Goal: Task Accomplishment & Management: Manage account settings

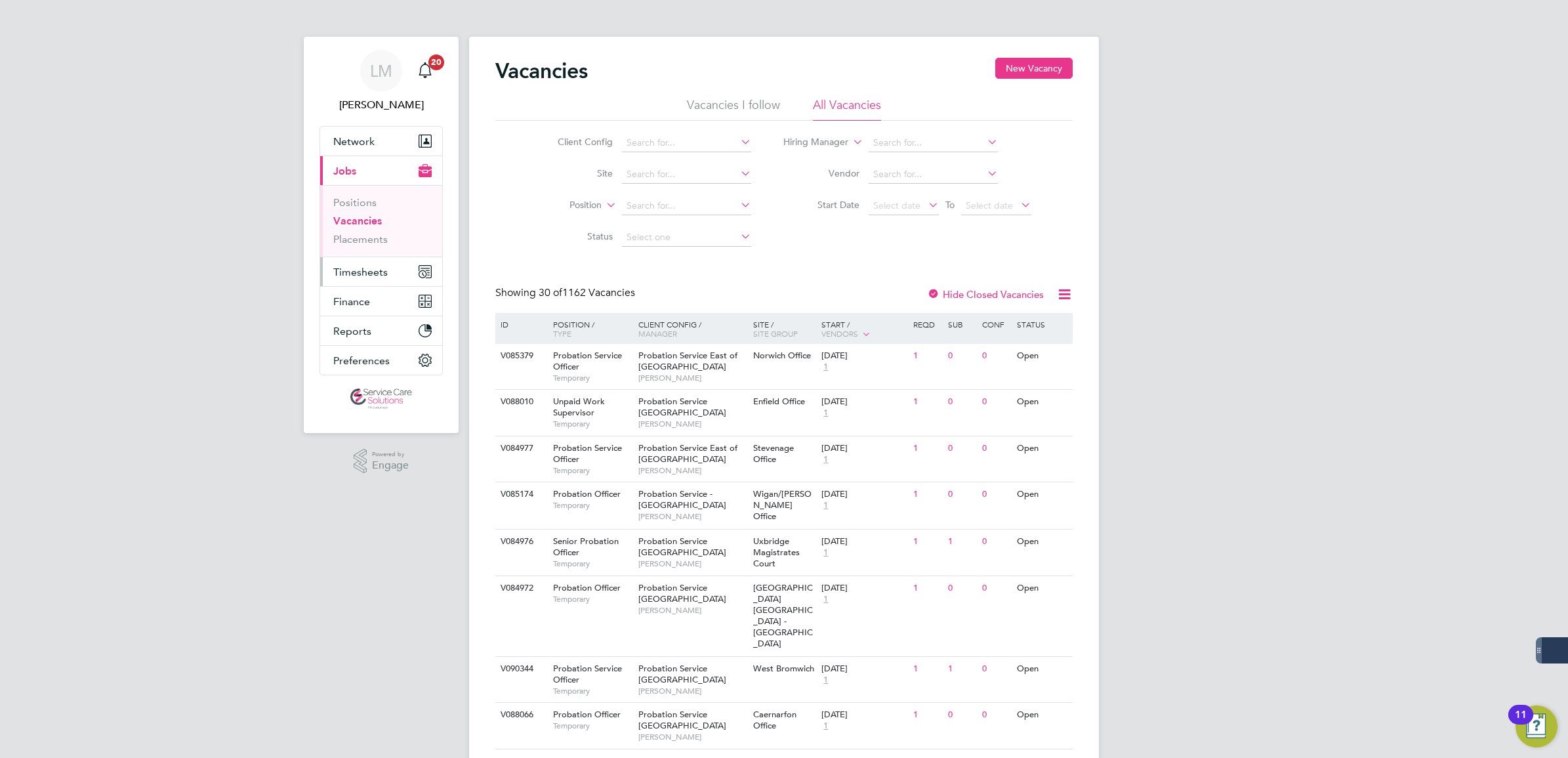
click at [380, 257] on button "Timesheets" at bounding box center [381, 271] width 122 height 29
drag, startPoint x: 372, startPoint y: 249, endPoint x: 423, endPoint y: 253, distance: 51.2
click at [372, 249] on link "Expenses" at bounding box center [355, 250] width 45 height 13
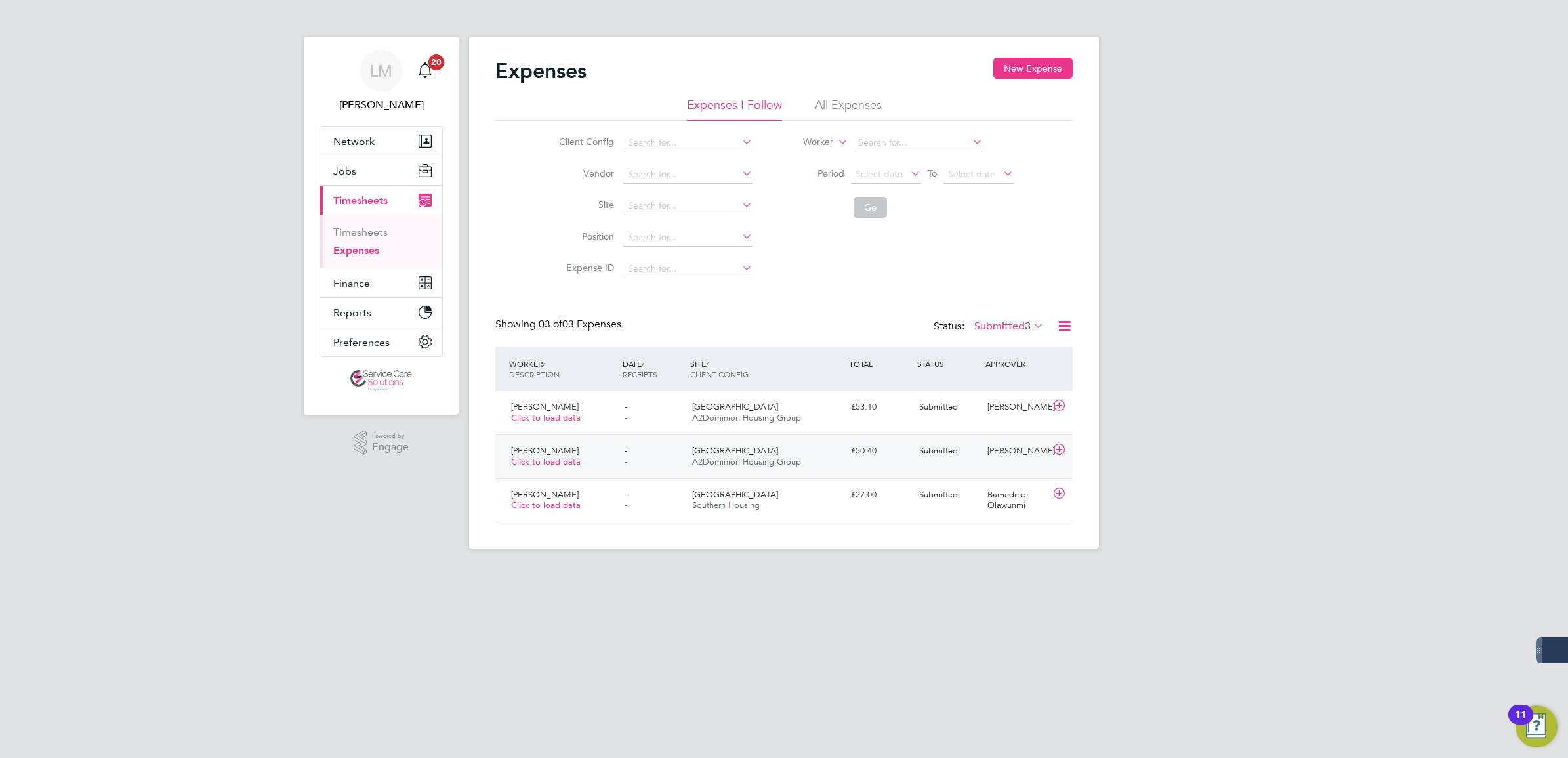
click at [833, 435] on div "Kimberley Barana Click to load data - - Oxford A2Dominion Housing Group £50.40 …" at bounding box center [784, 455] width 577 height 44
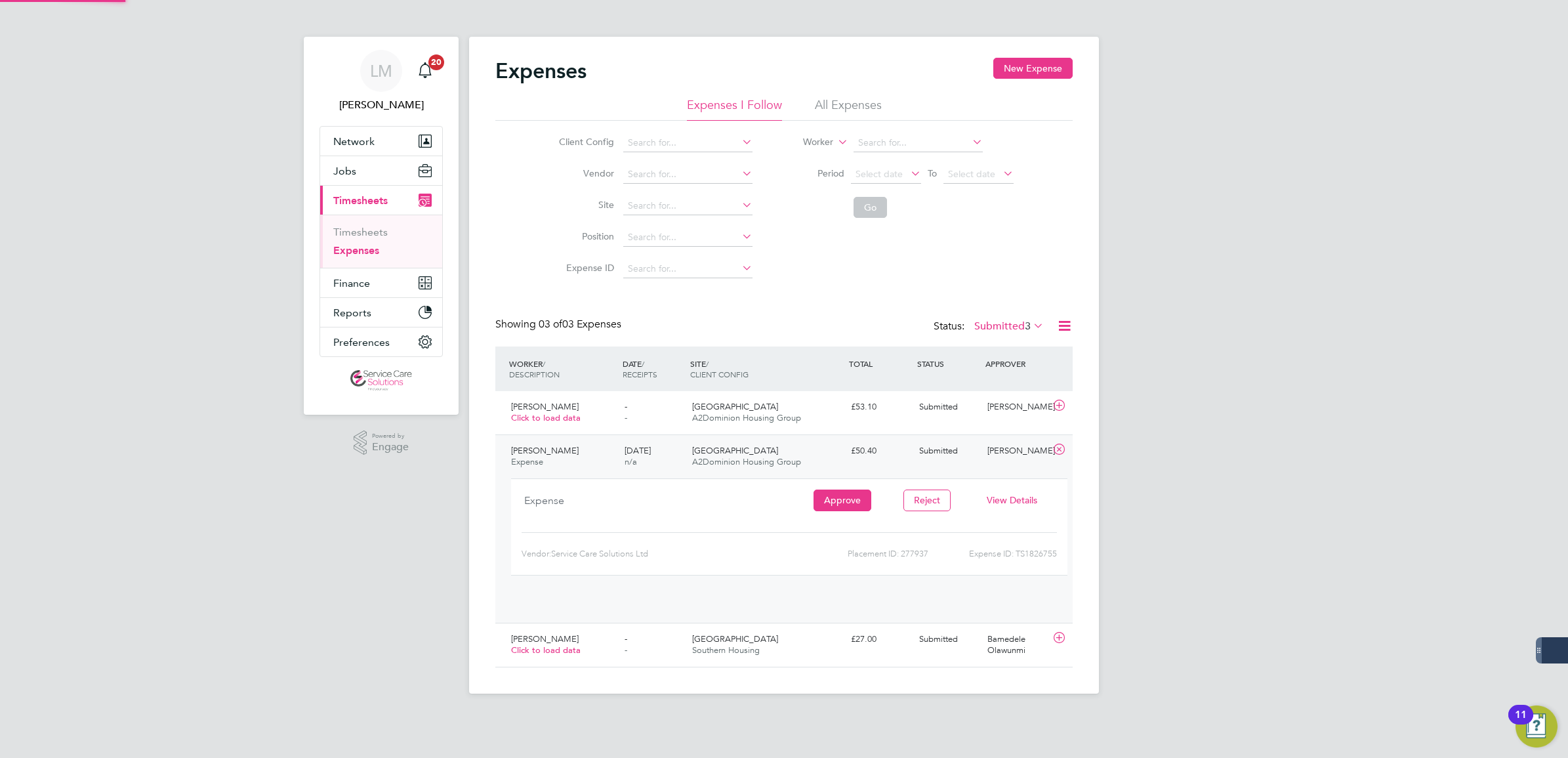
scroll to position [21, 237]
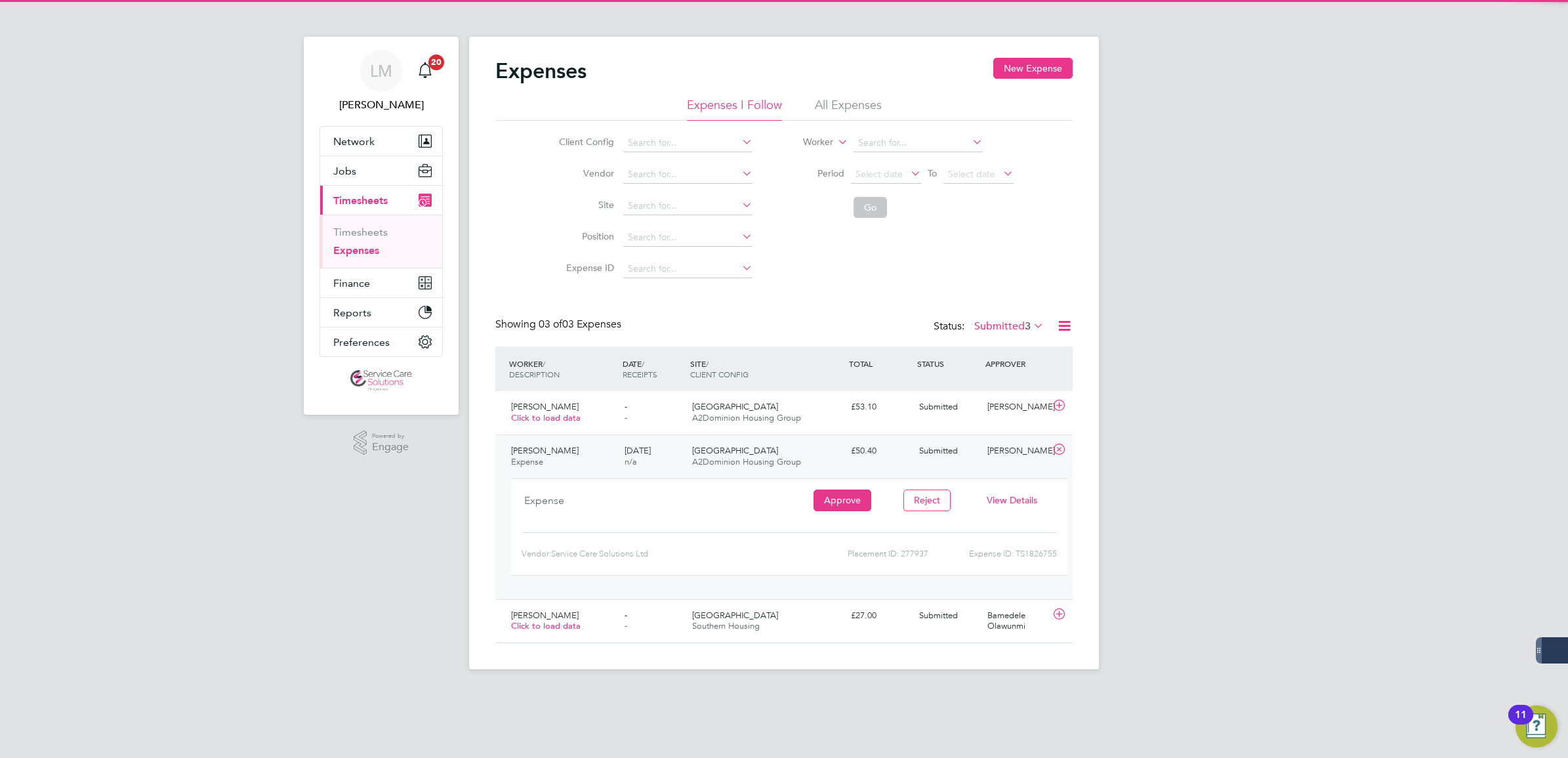
click at [1004, 500] on span "View Details" at bounding box center [1012, 500] width 51 height 12
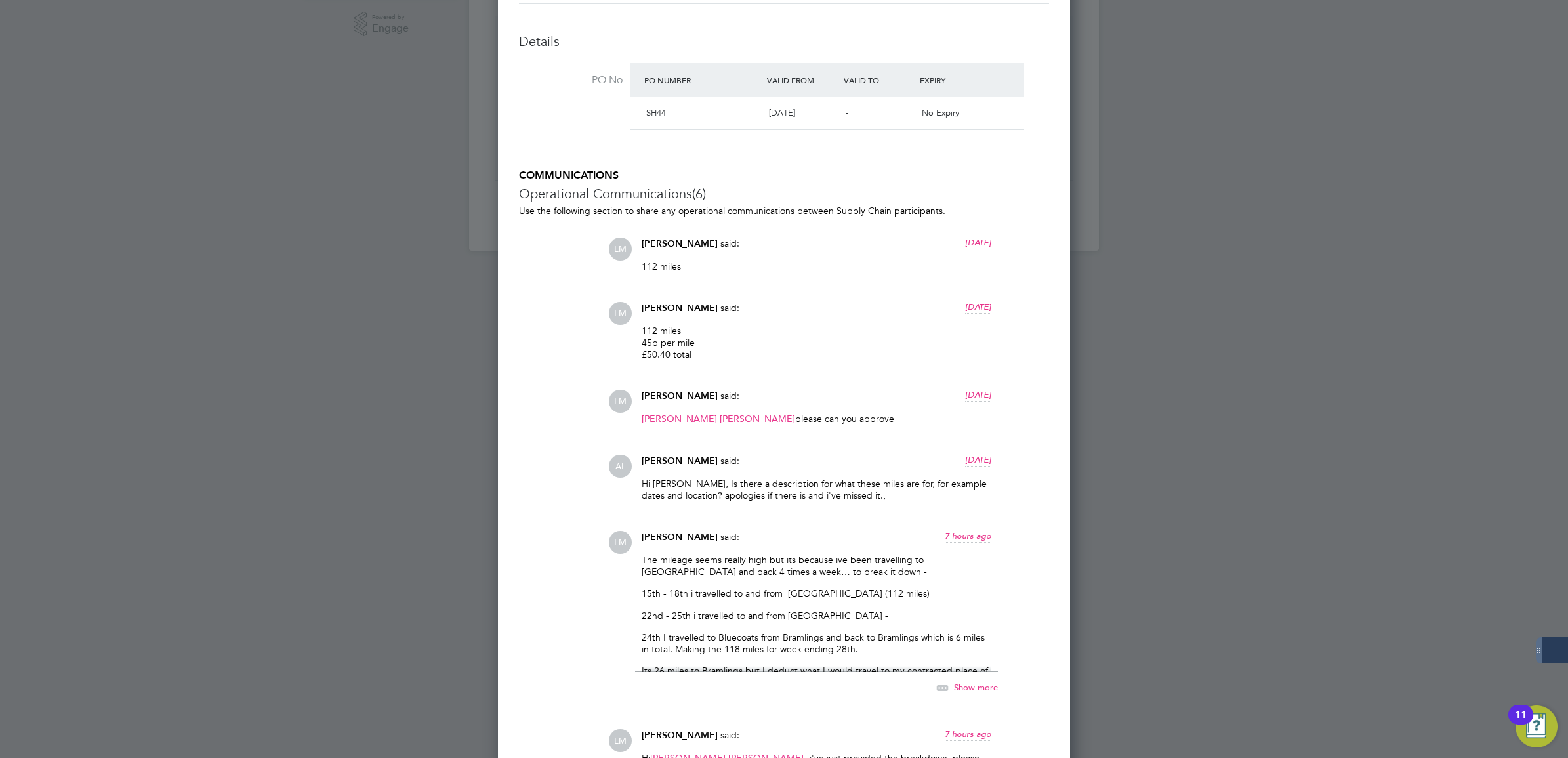
scroll to position [738, 0]
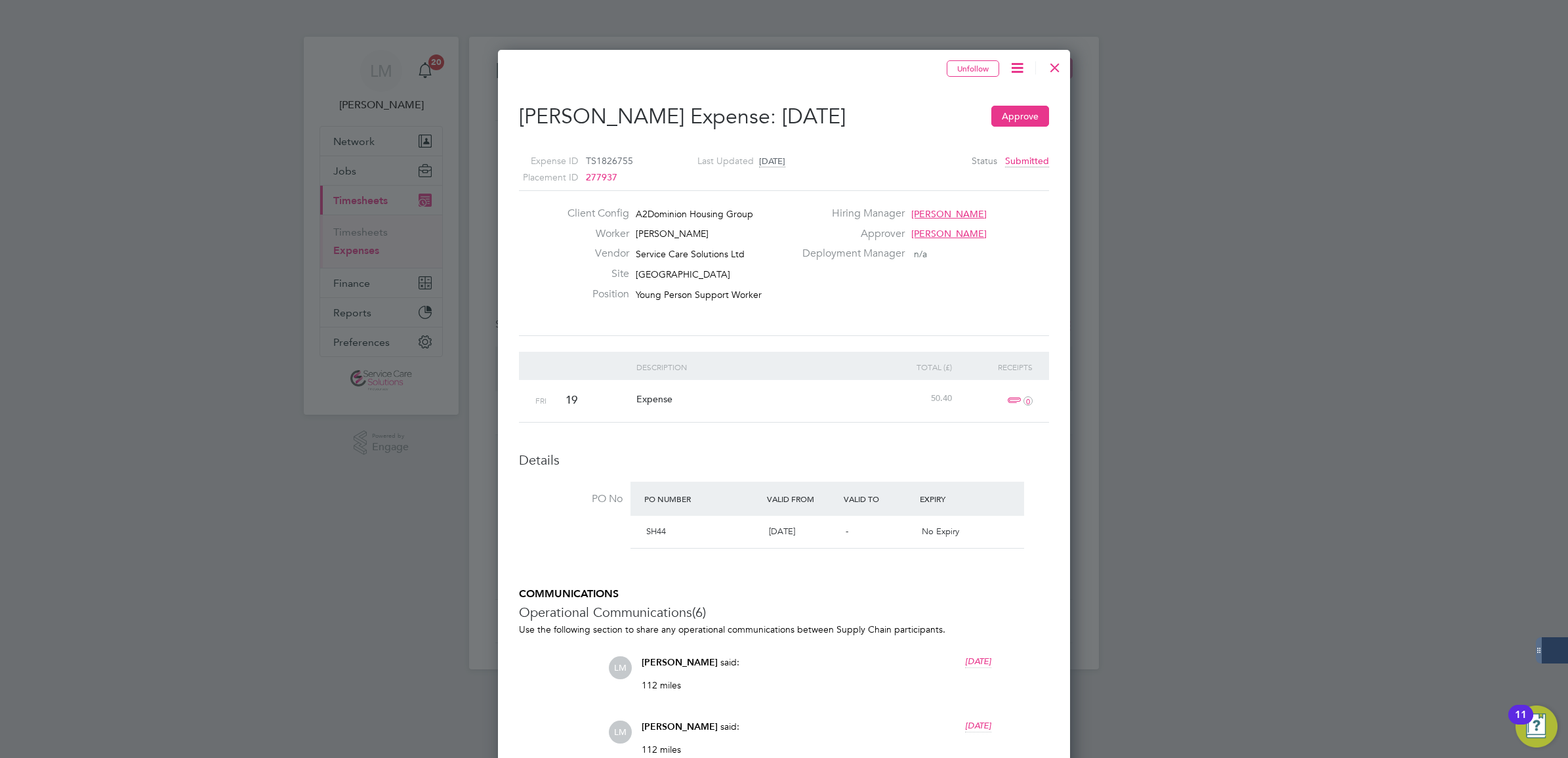
click at [1061, 67] on div at bounding box center [1055, 64] width 23 height 23
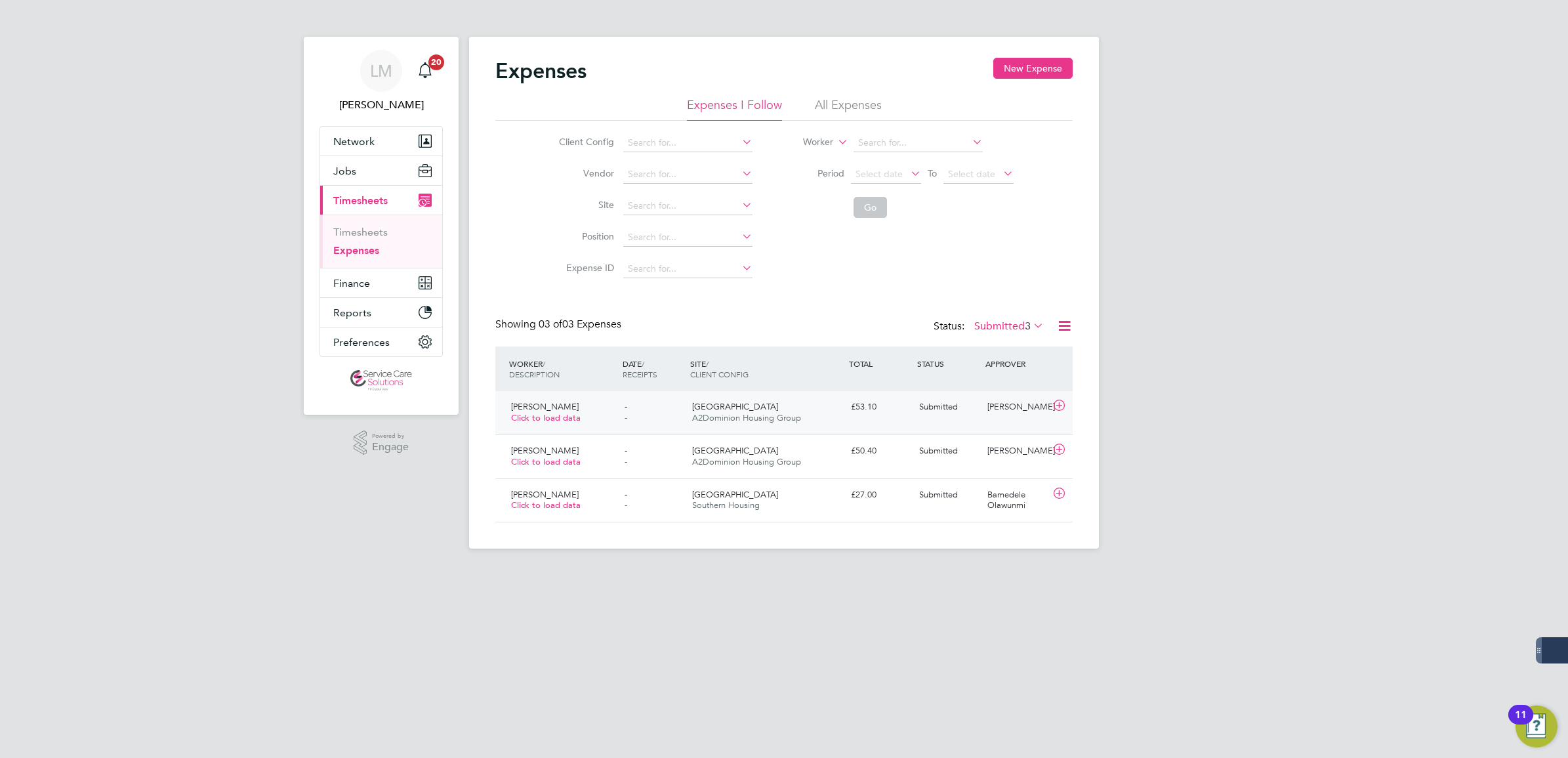
click at [789, 419] on span "A2Dominion Housing Group" at bounding box center [747, 416] width 109 height 11
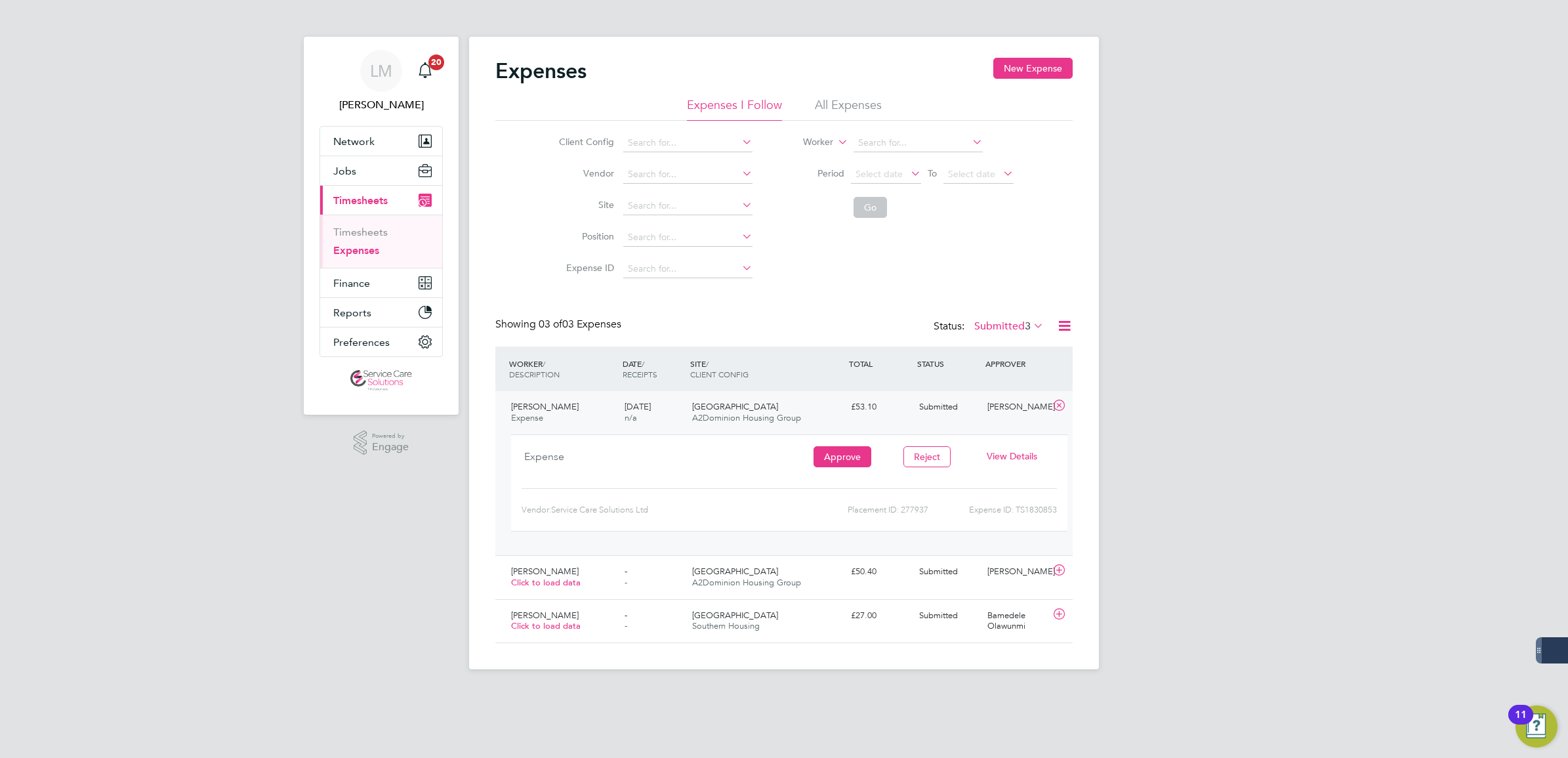
click at [1005, 457] on span "View Details" at bounding box center [1012, 455] width 51 height 12
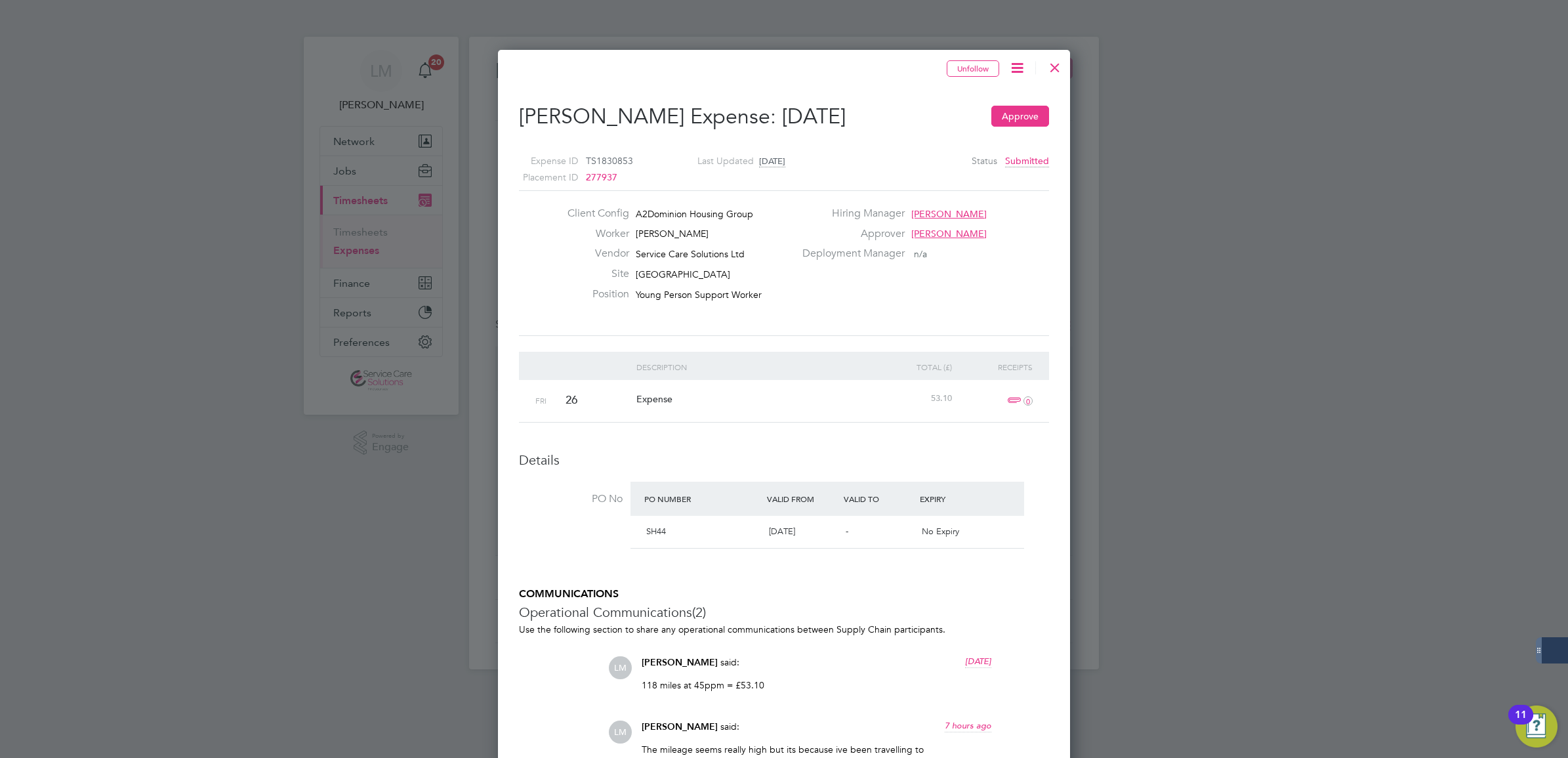
click at [1060, 65] on div at bounding box center [1055, 64] width 23 height 23
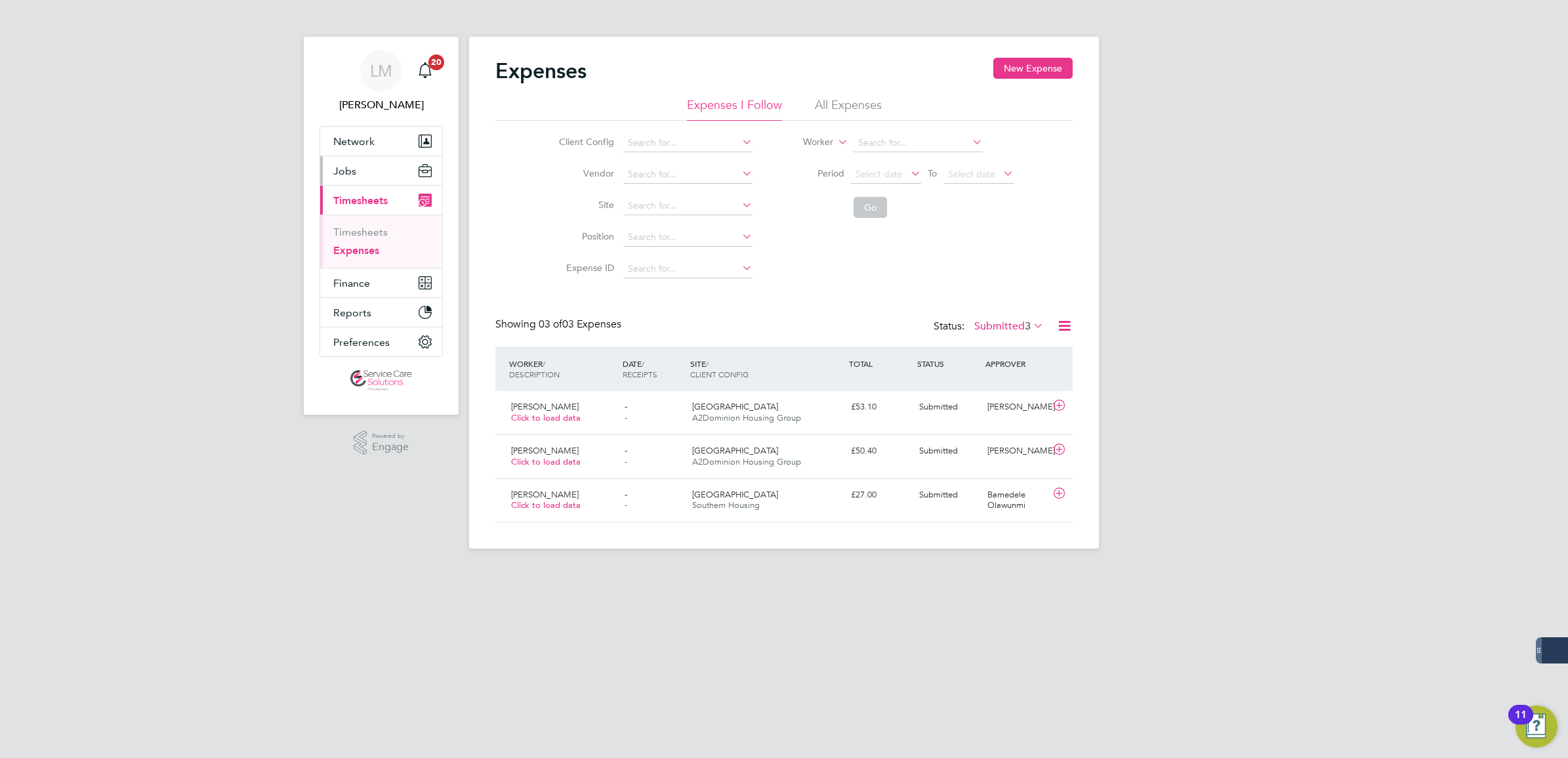
click at [356, 176] on button "Jobs" at bounding box center [381, 170] width 122 height 29
click at [366, 236] on link "Placements" at bounding box center [360, 238] width 55 height 13
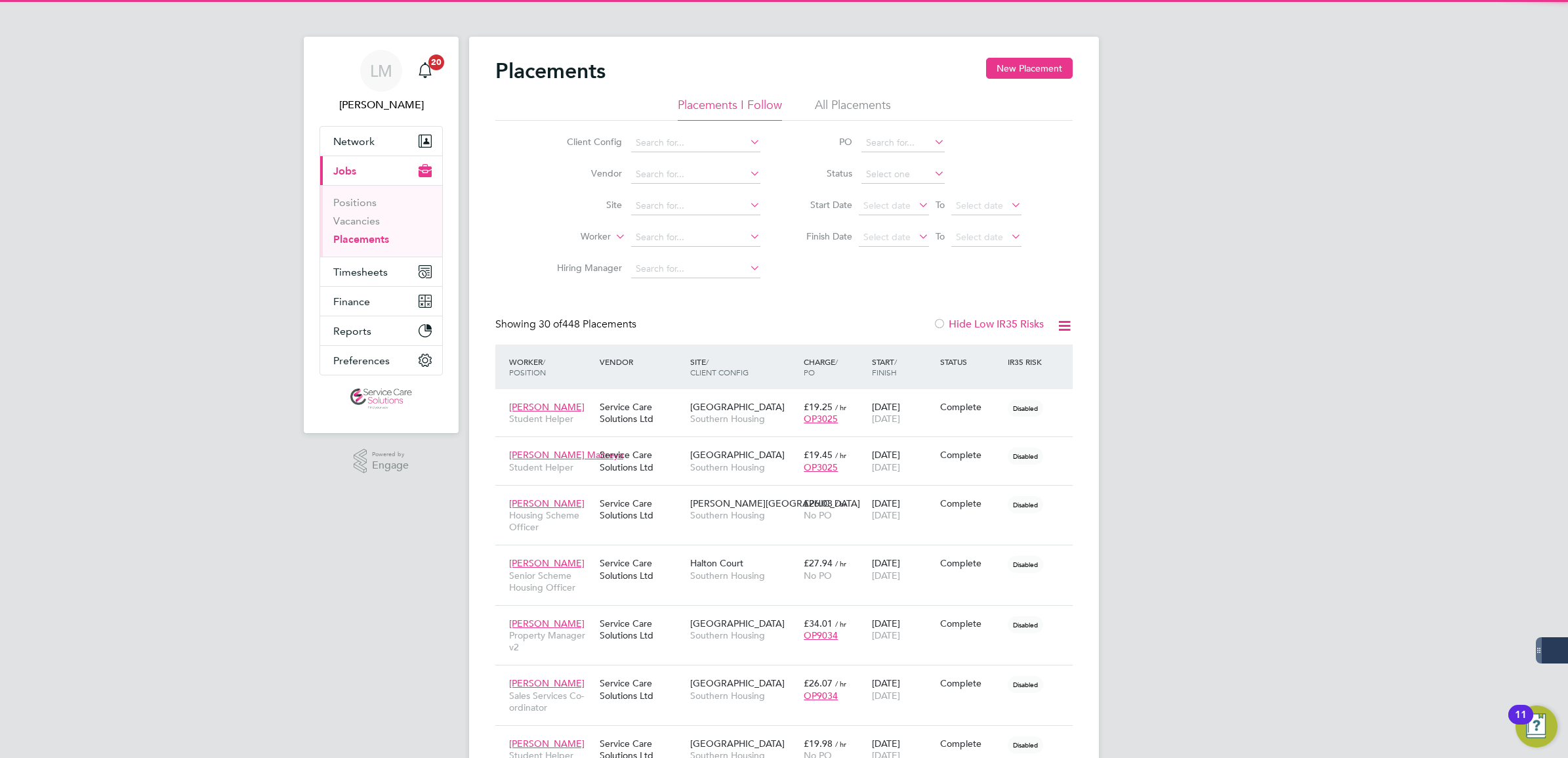
click at [840, 104] on li "All Placements" at bounding box center [853, 109] width 76 height 23
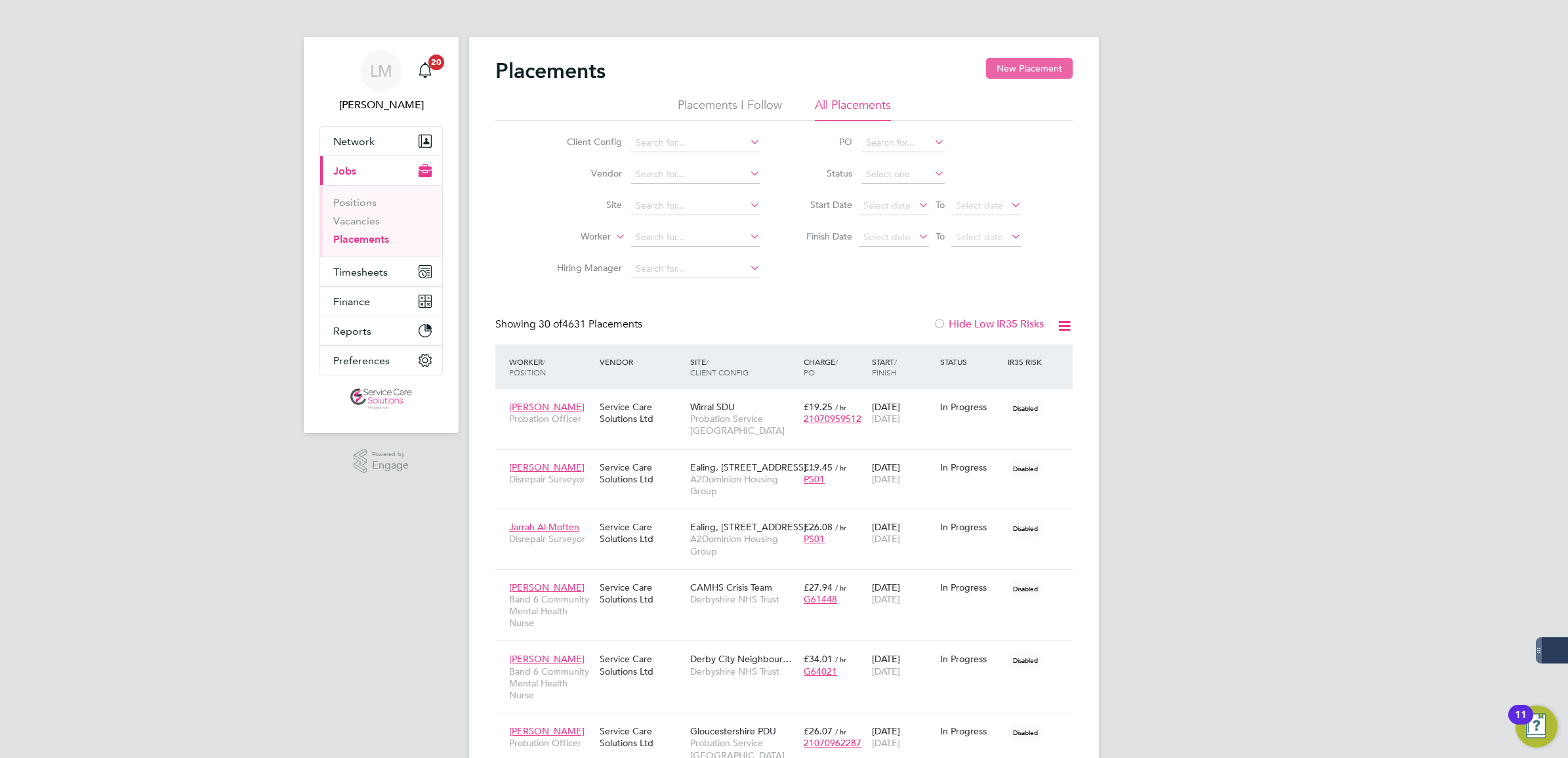
click at [1032, 65] on button "New Placement" at bounding box center [1029, 68] width 87 height 21
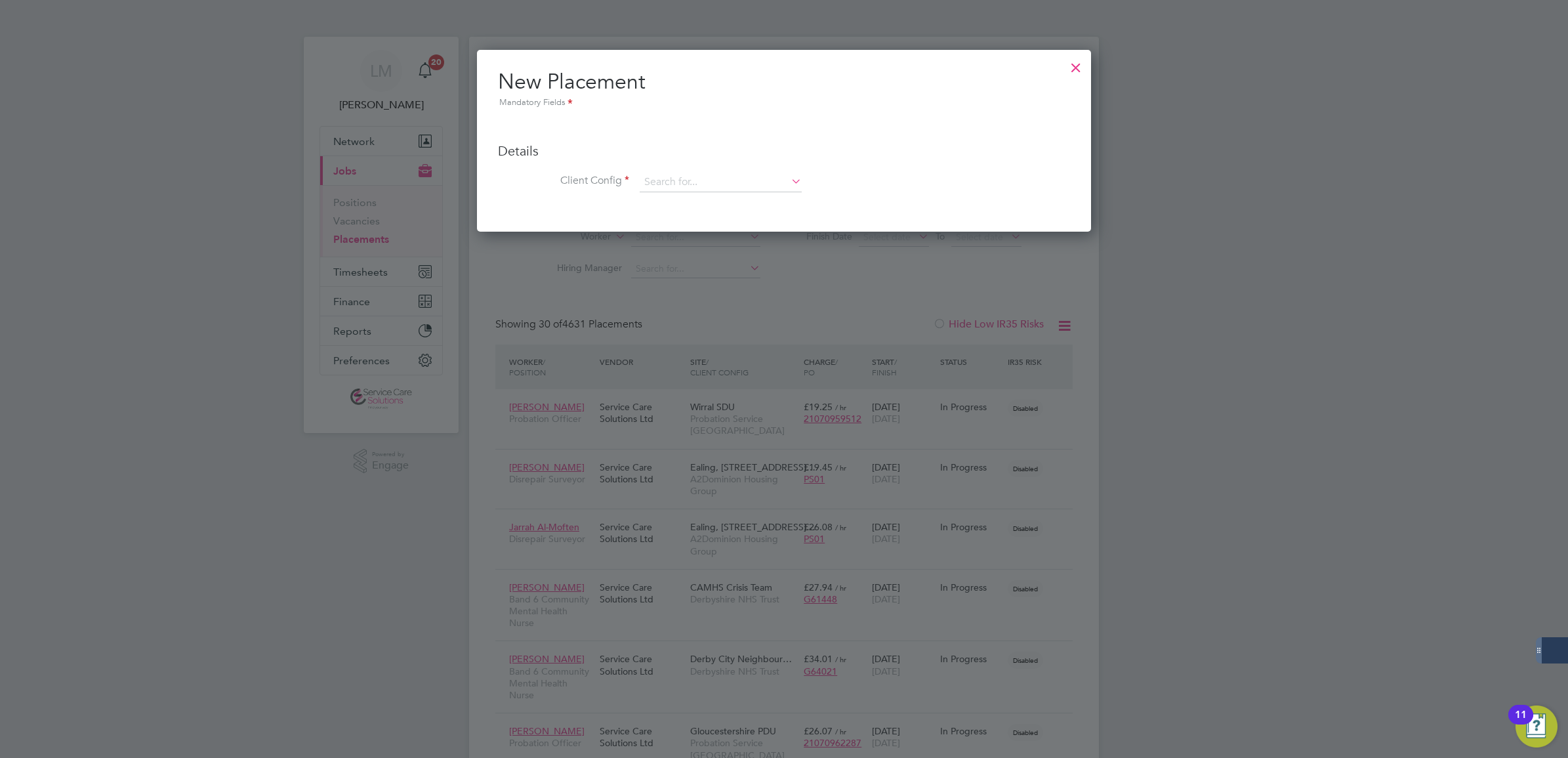
click at [1075, 63] on div at bounding box center [1076, 64] width 23 height 23
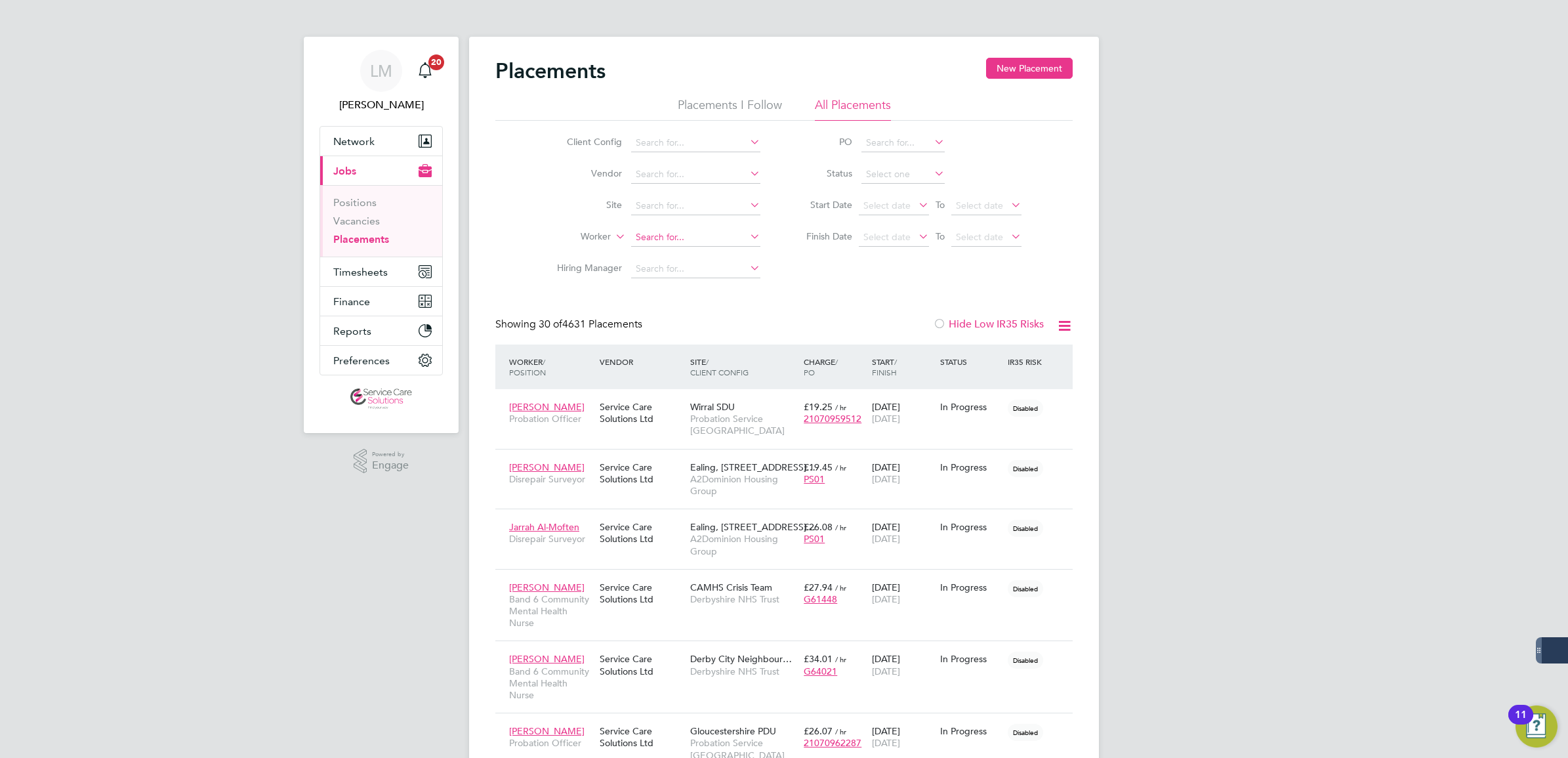
click at [657, 237] on input at bounding box center [696, 237] width 129 height 18
click at [711, 257] on b "Barana" at bounding box center [726, 254] width 30 height 11
type input "[PERSON_NAME]"
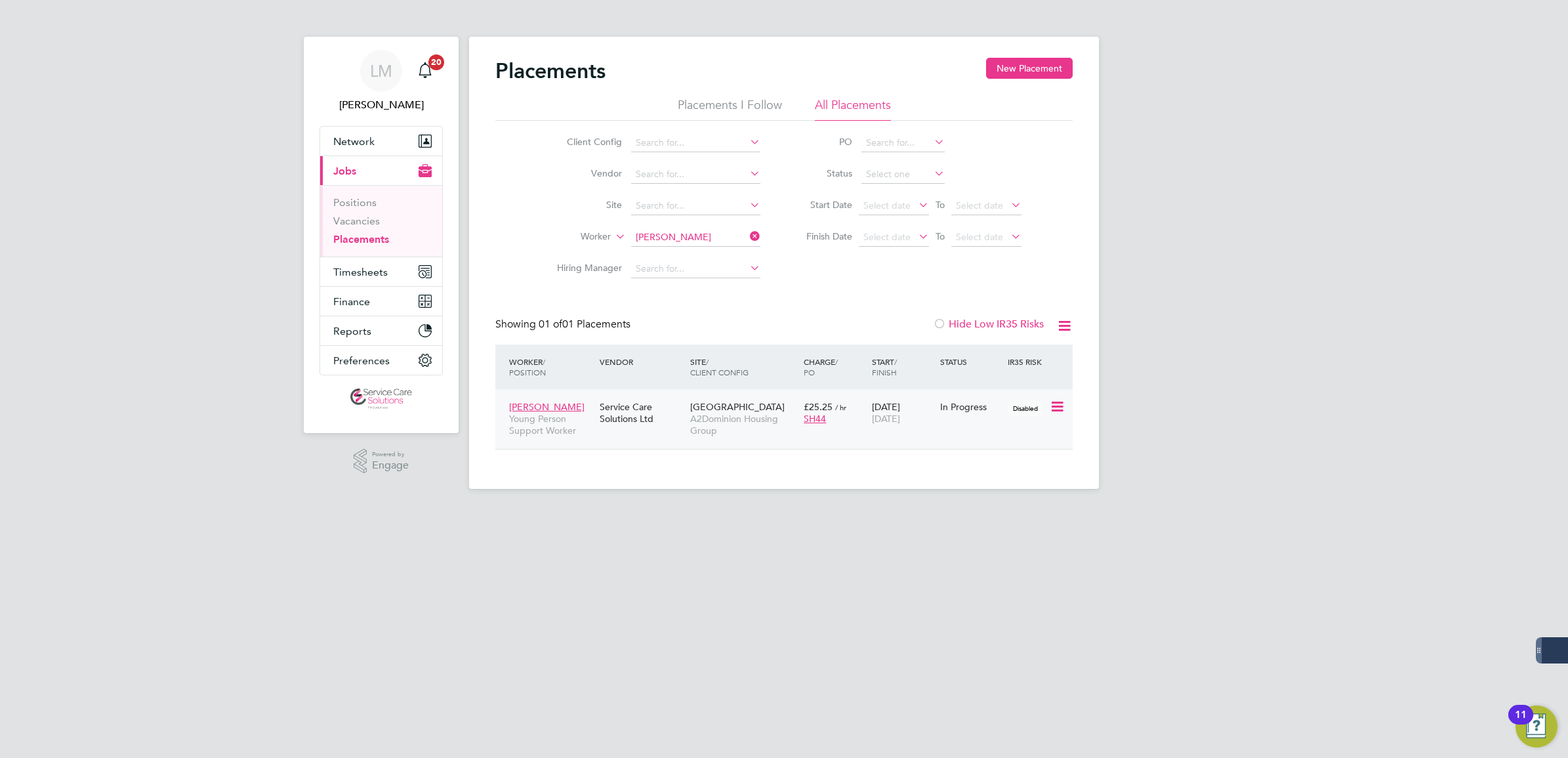
click at [893, 428] on div "14 Apr 2025 04 Jan 2026" at bounding box center [903, 413] width 68 height 37
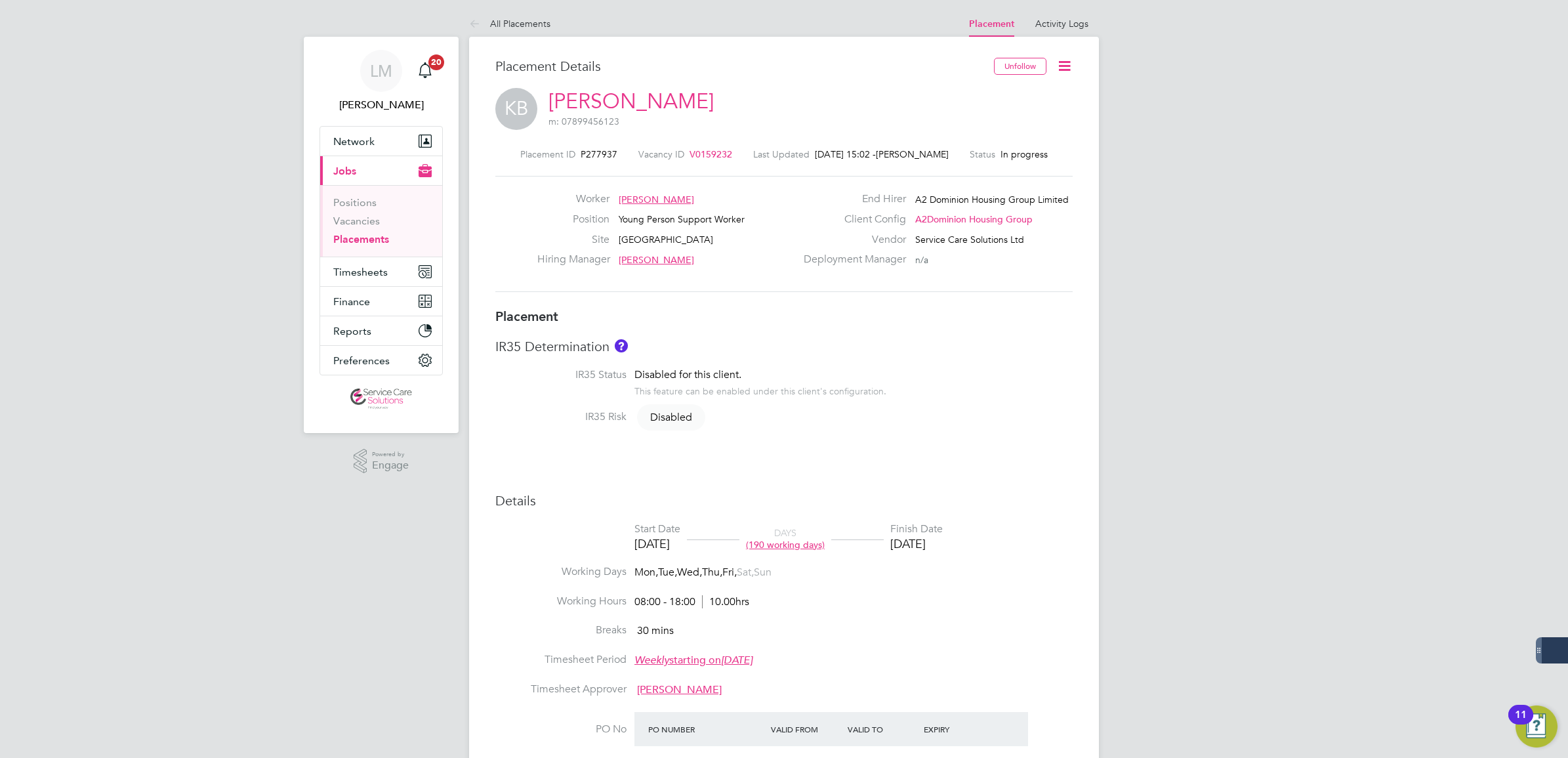
click at [1064, 67] on icon at bounding box center [1064, 65] width 17 height 17
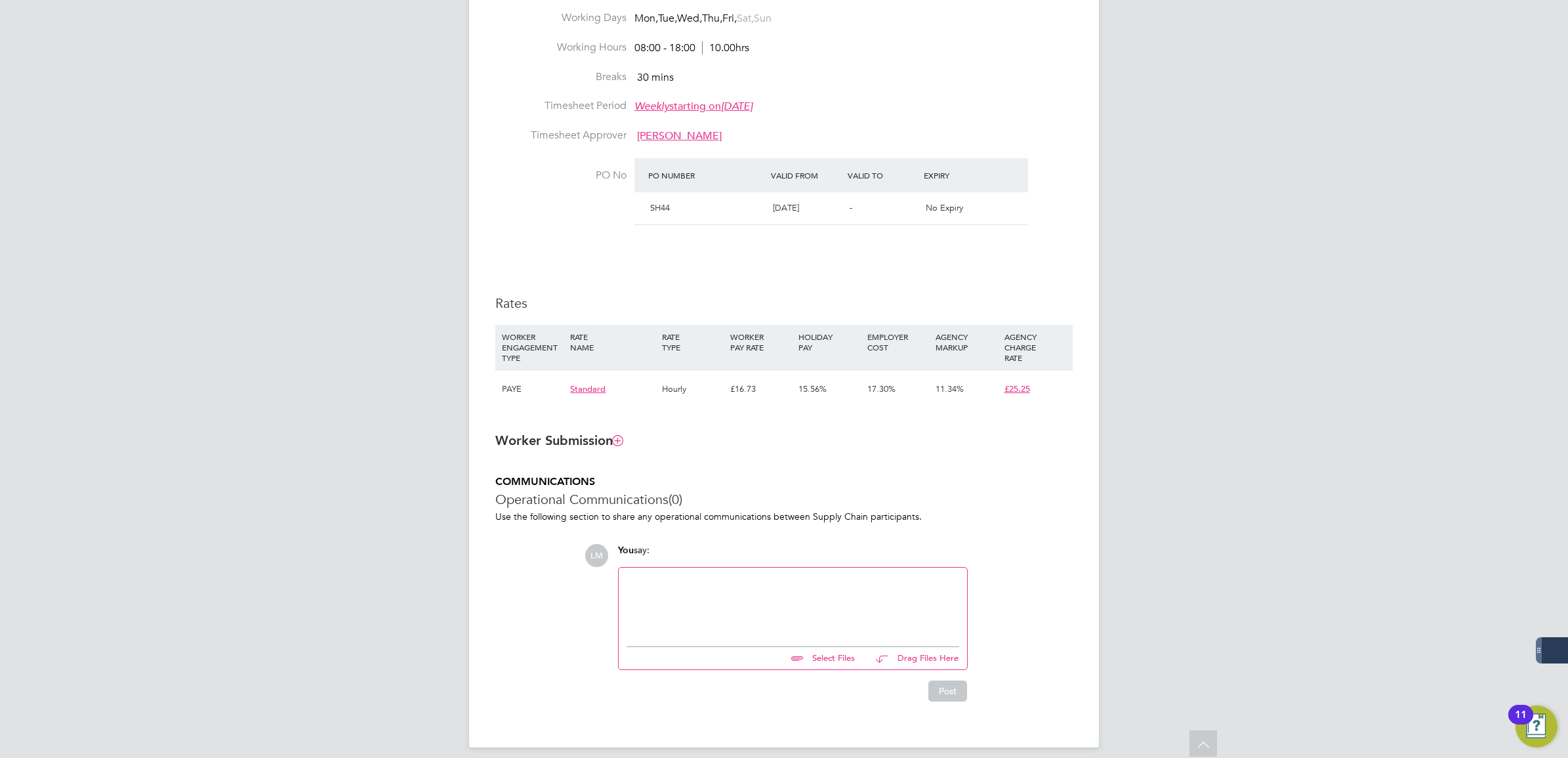
scroll to position [256, 0]
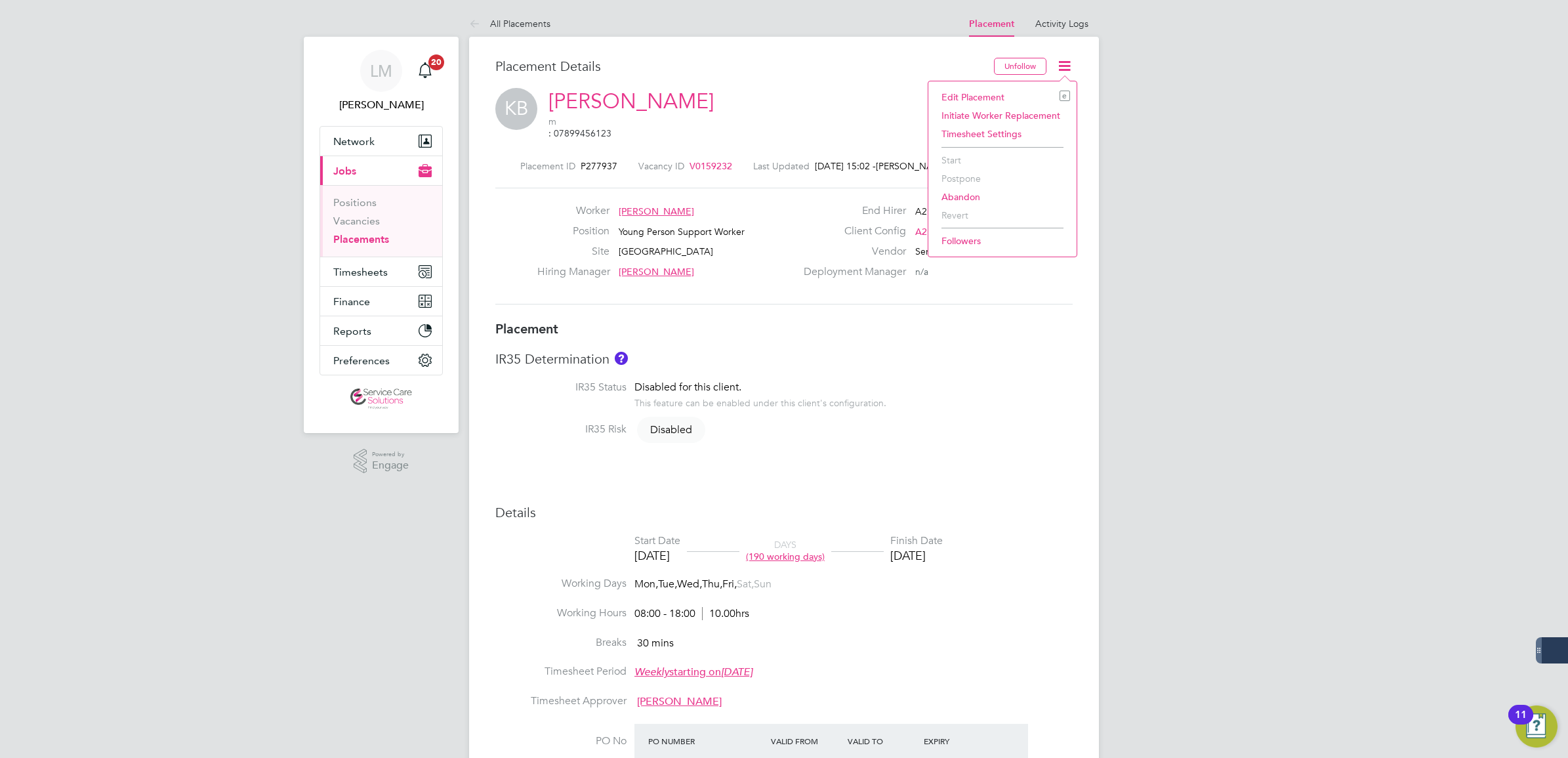
drag, startPoint x: 802, startPoint y: 279, endPoint x: 764, endPoint y: 277, distance: 38.1
click at [802, 279] on div "Worker [PERSON_NAME] Position Young Person Support Worker Site [GEOGRAPHIC_DATA…" at bounding box center [784, 245] width 577 height 116
click at [1068, 69] on icon at bounding box center [1064, 65] width 17 height 17
click at [813, 81] on div "Placement Details" at bounding box center [740, 72] width 489 height 30
click at [1063, 70] on icon at bounding box center [1064, 65] width 17 height 17
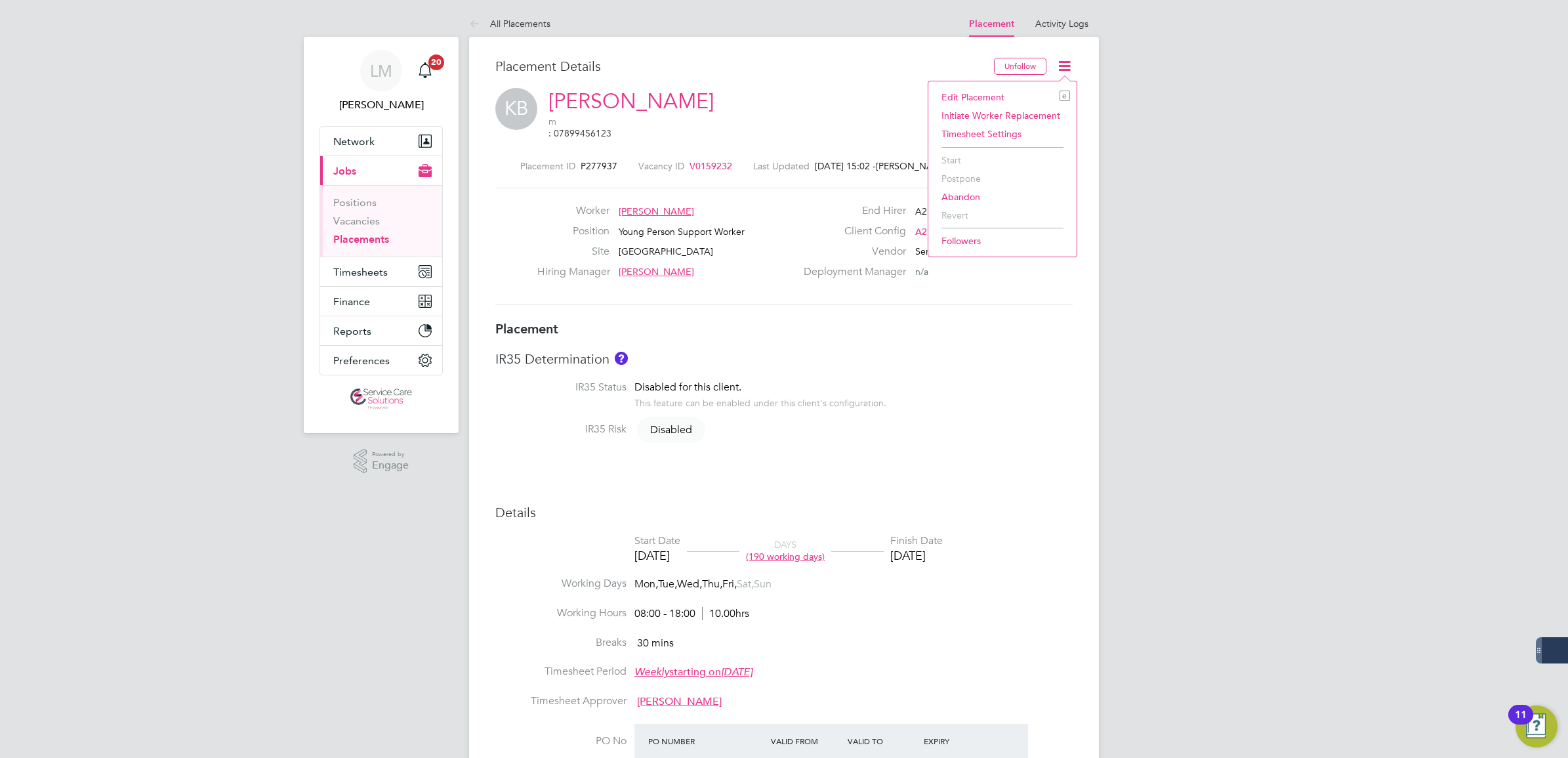
click at [960, 236] on li "Followers" at bounding box center [1003, 240] width 135 height 18
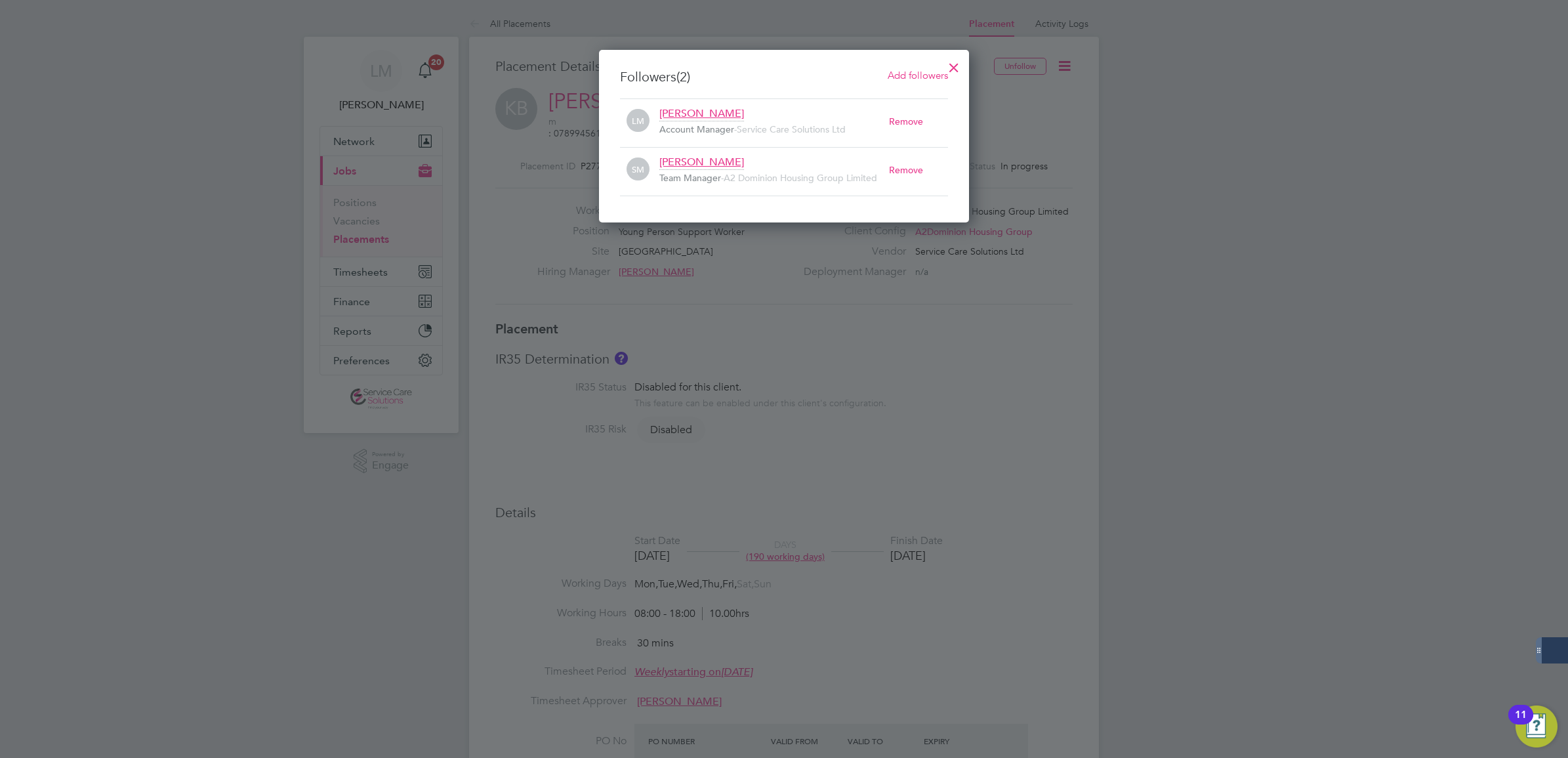
click at [907, 74] on span "Add followers" at bounding box center [918, 75] width 60 height 13
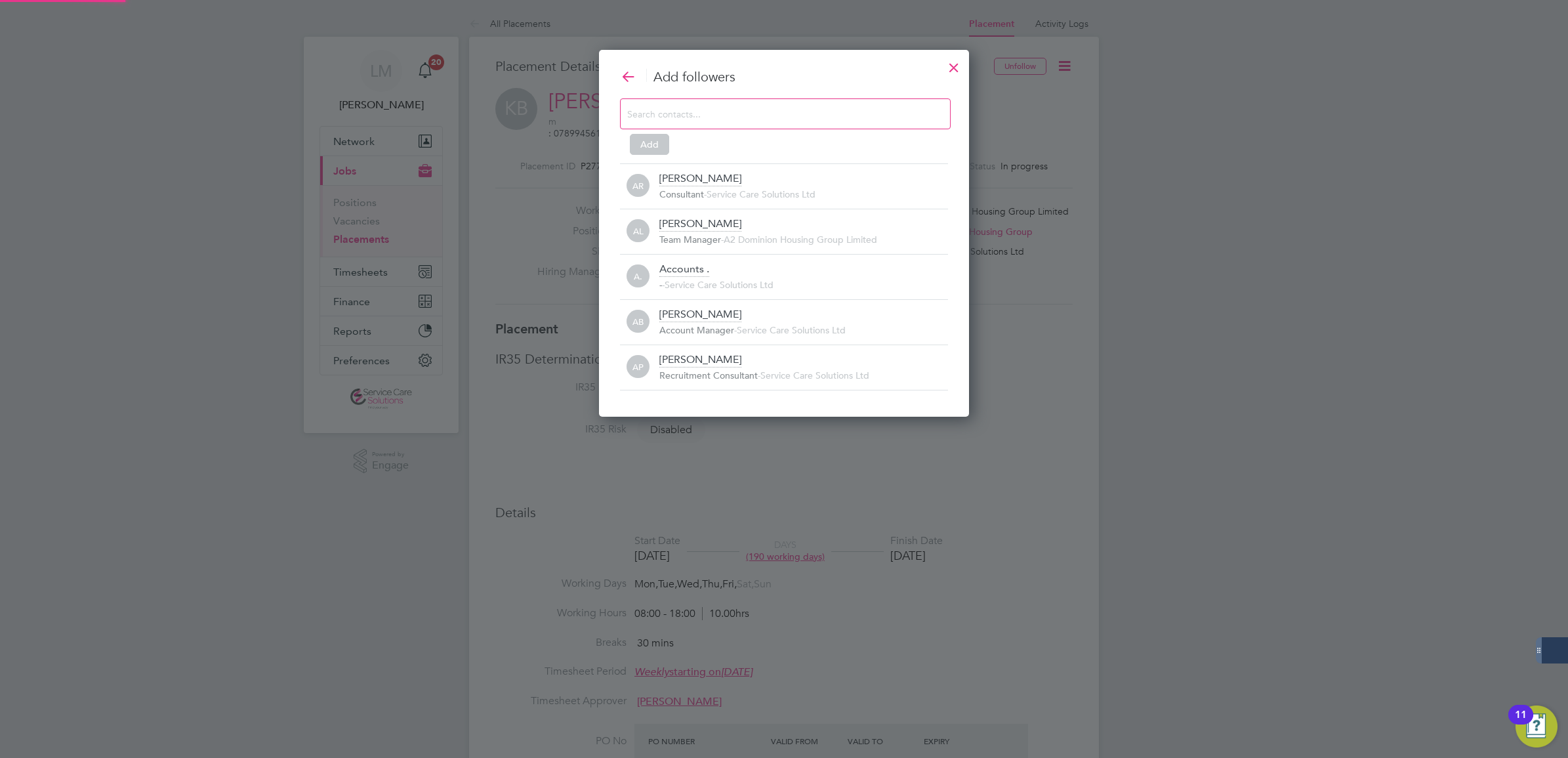
click at [762, 113] on input at bounding box center [774, 114] width 295 height 18
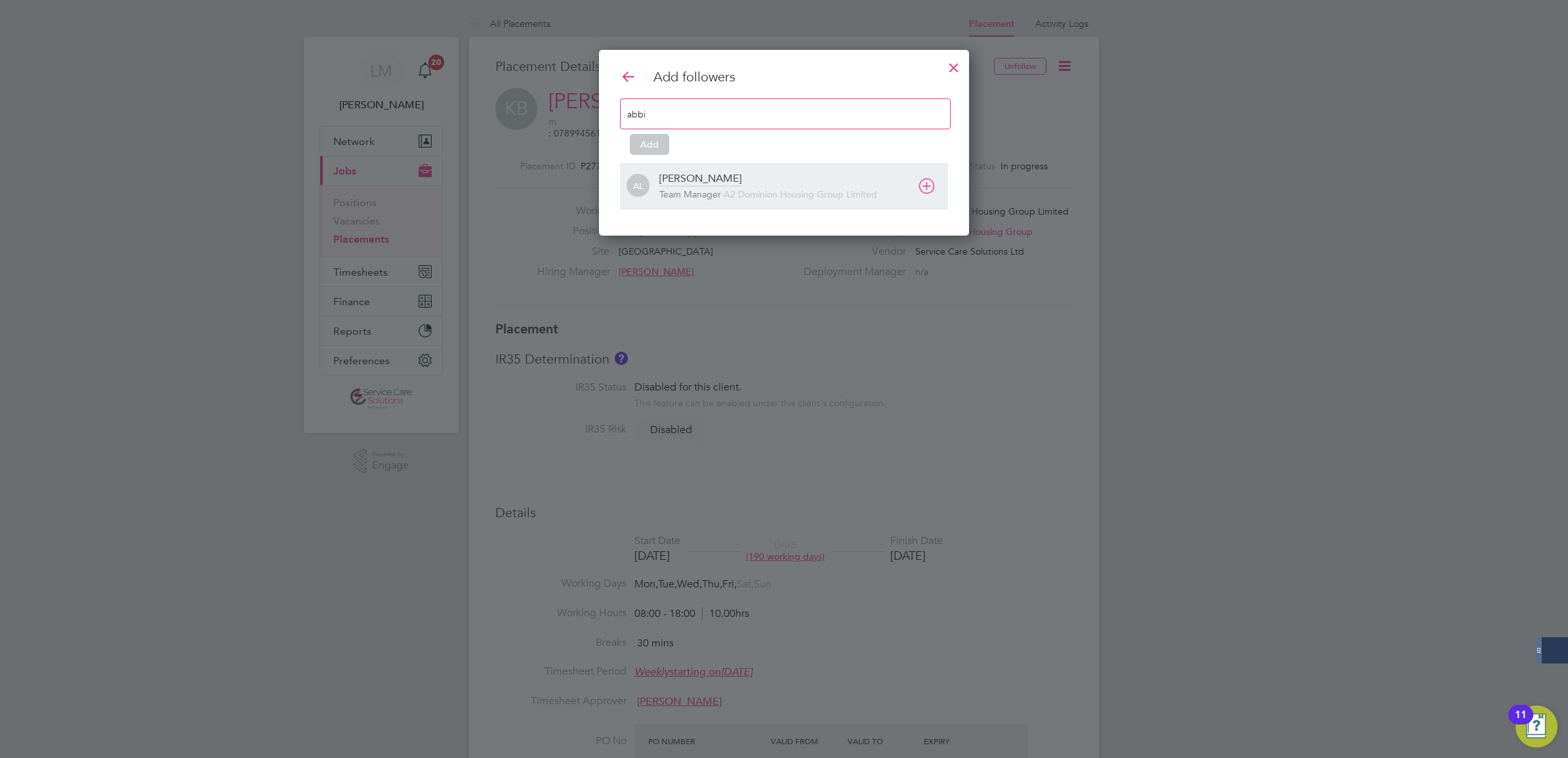
type input "abbi"
click at [927, 188] on icon at bounding box center [927, 186] width 17 height 17
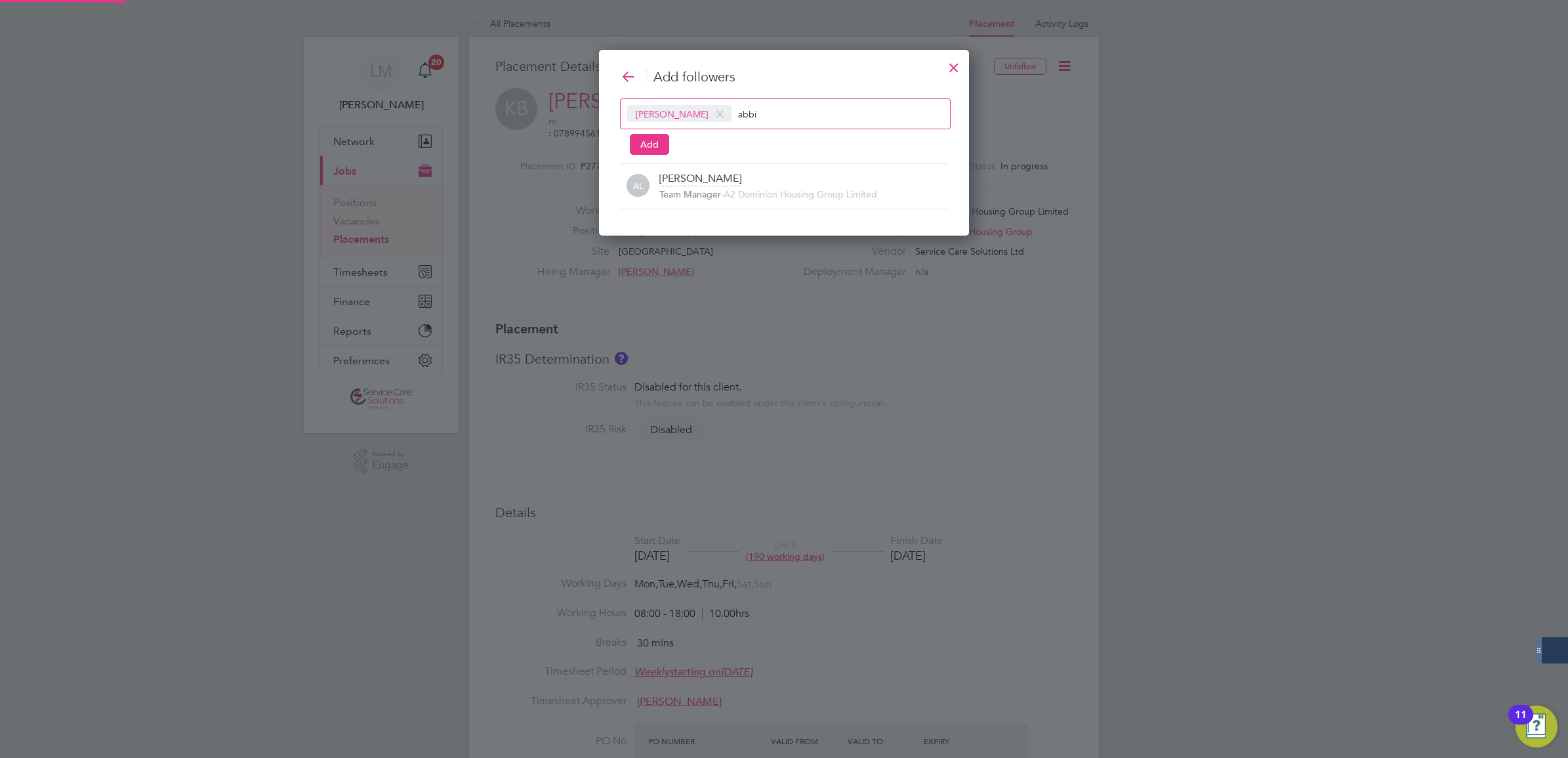
click at [742, 116] on input "abbi" at bounding box center [779, 114] width 82 height 18
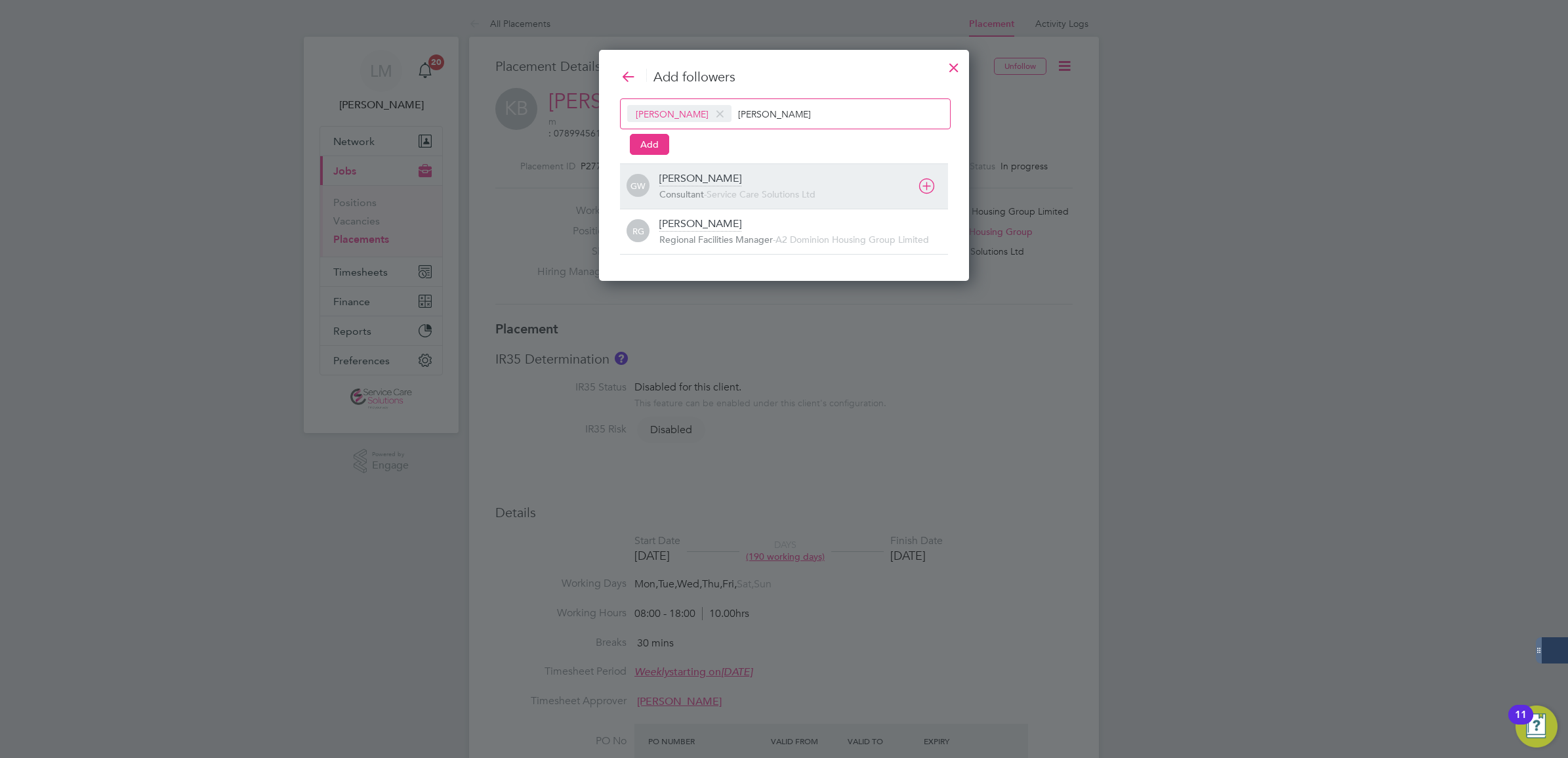
type input "[PERSON_NAME]"
click at [927, 184] on icon at bounding box center [927, 186] width 17 height 17
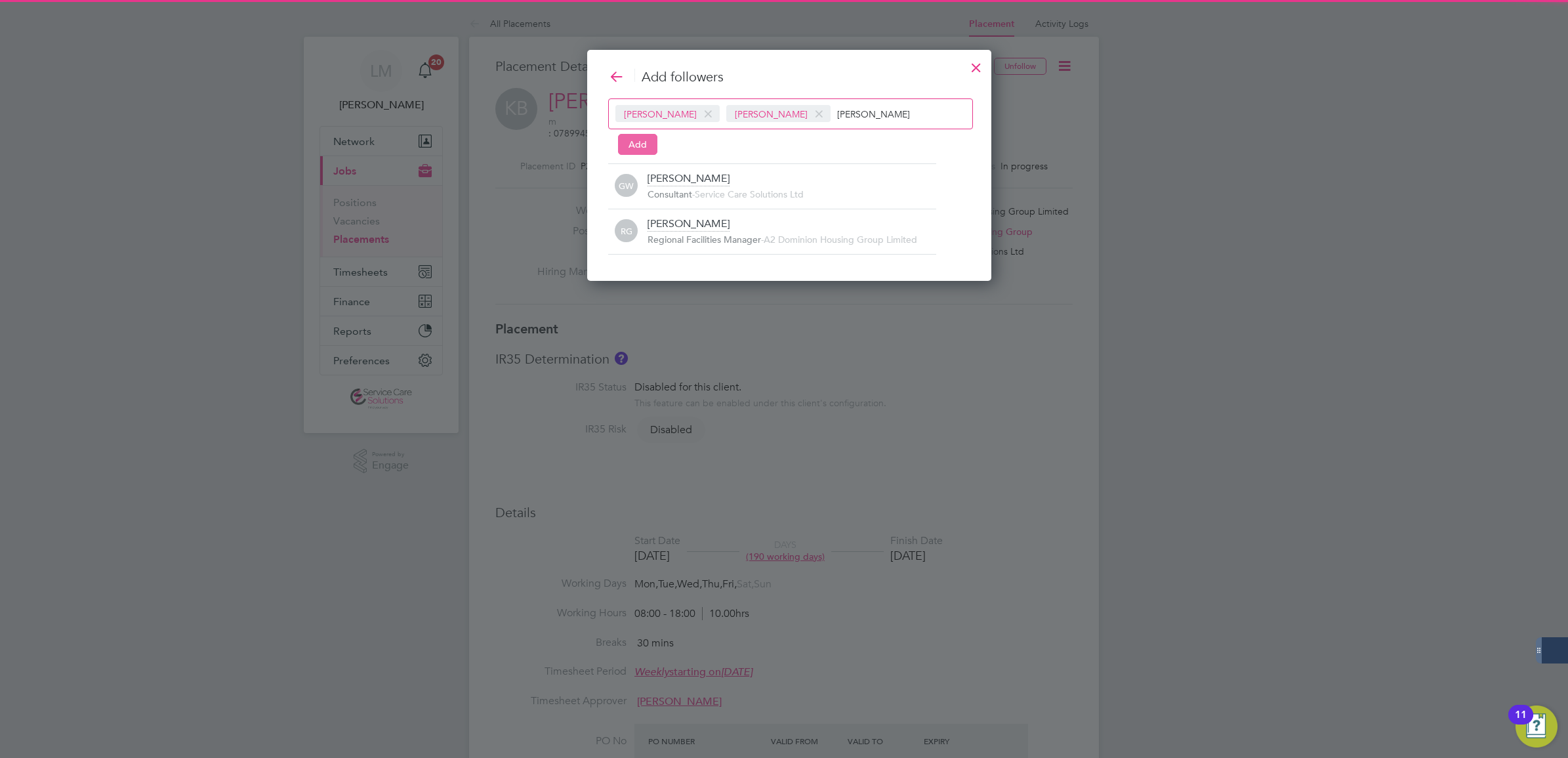
click at [641, 146] on button "Add" at bounding box center [638, 145] width 39 height 21
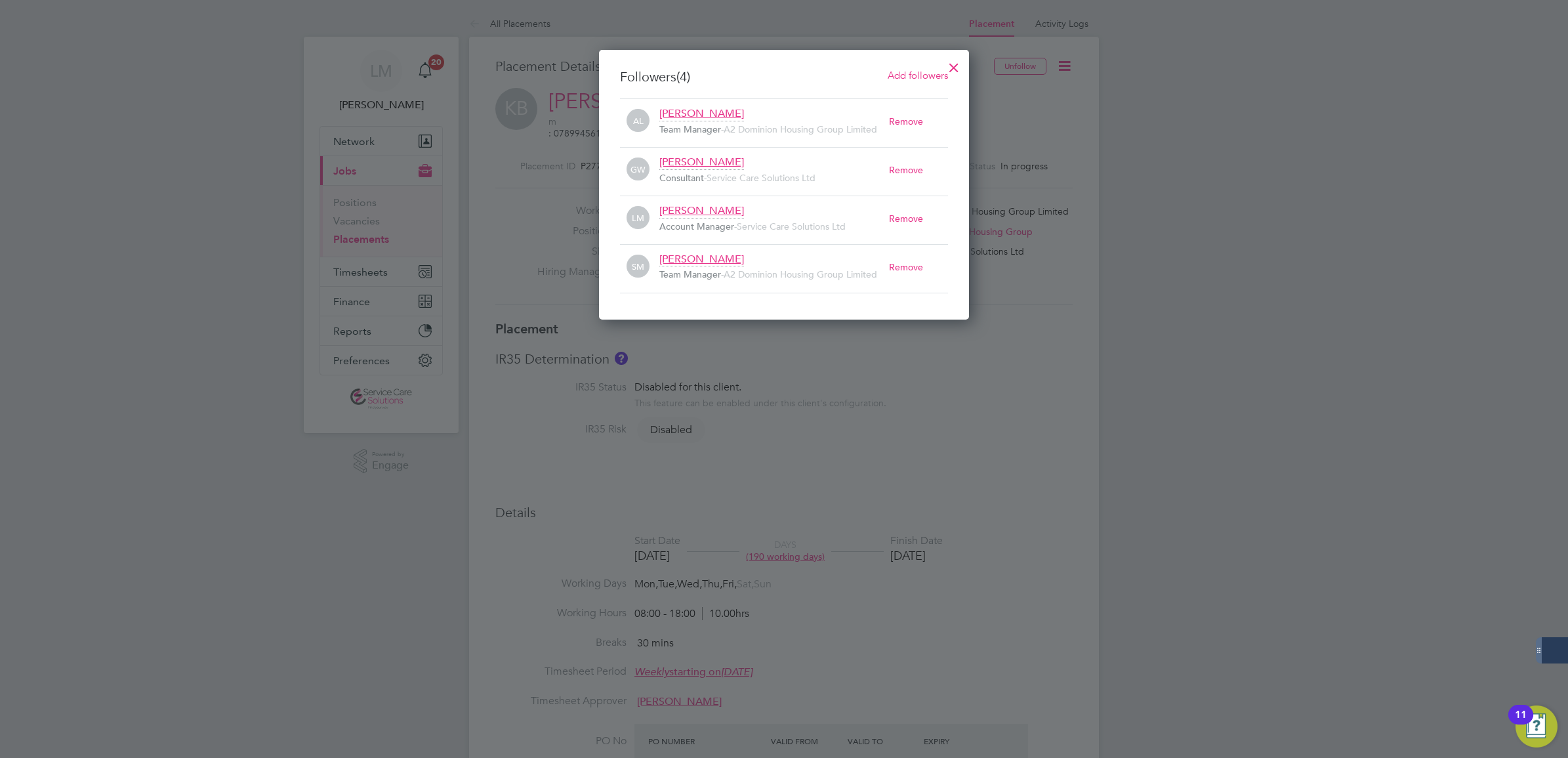
click at [954, 60] on div at bounding box center [954, 64] width 23 height 23
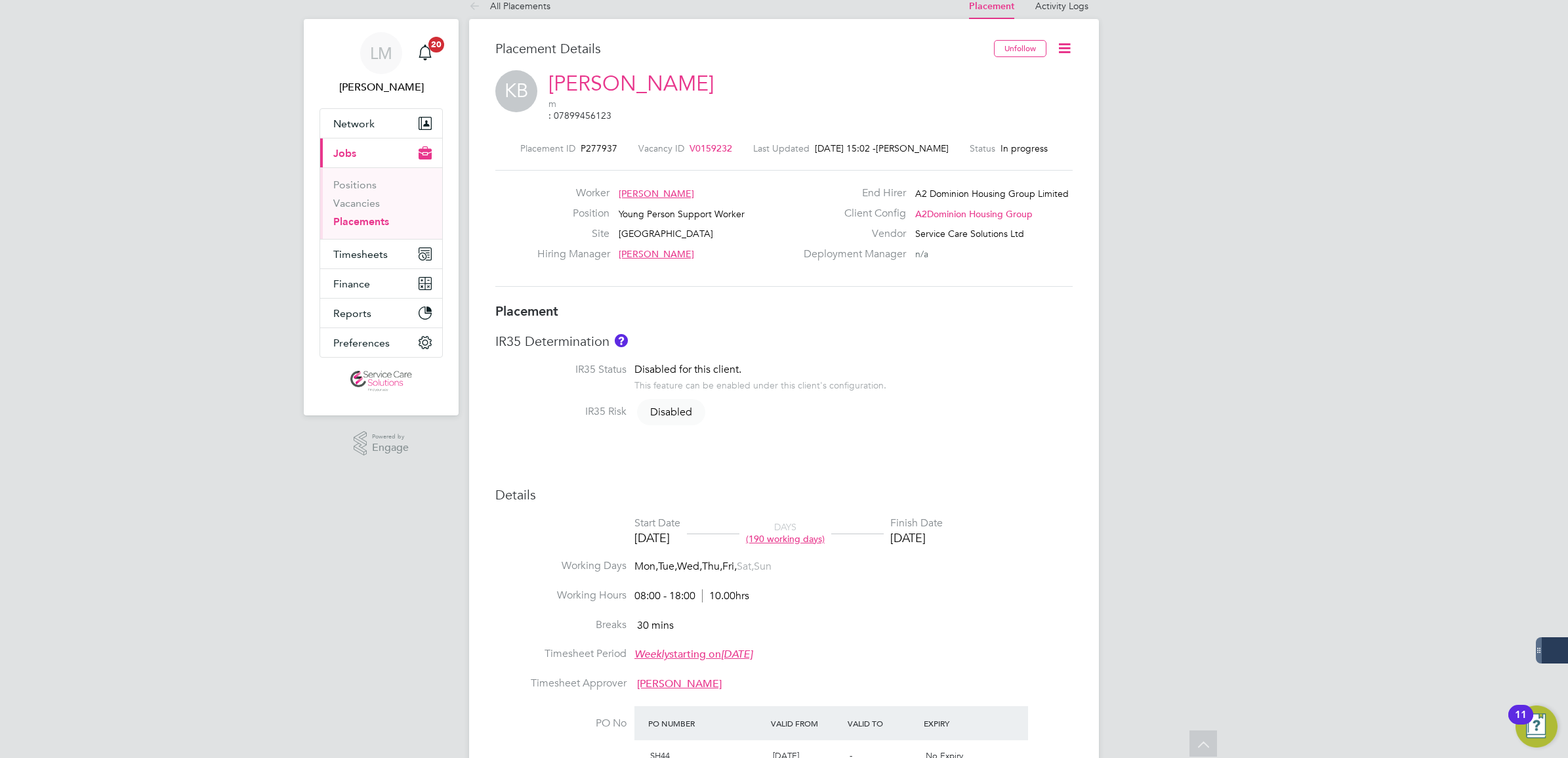
scroll to position [0, 0]
